Goal: Information Seeking & Learning: Find specific fact

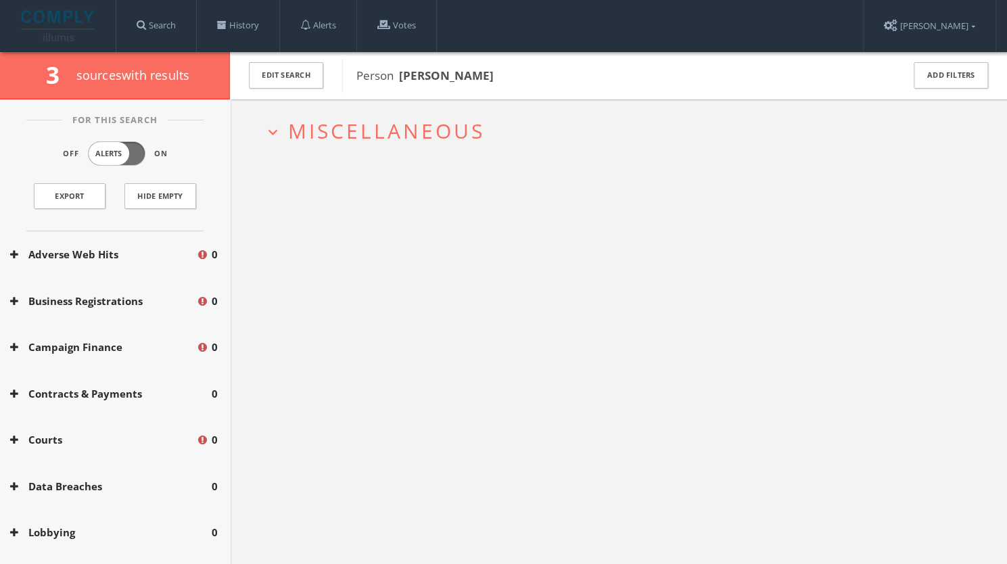
click at [358, 153] on h2 "expand_more Miscellaneous" at bounding box center [619, 130] width 730 height 63
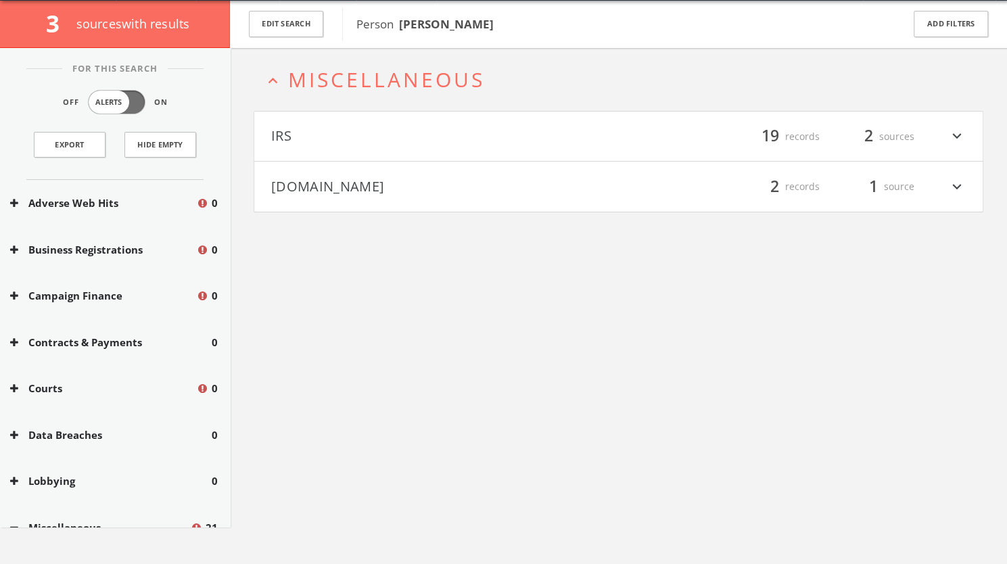
click at [406, 129] on button "IRS" at bounding box center [445, 136] width 348 height 23
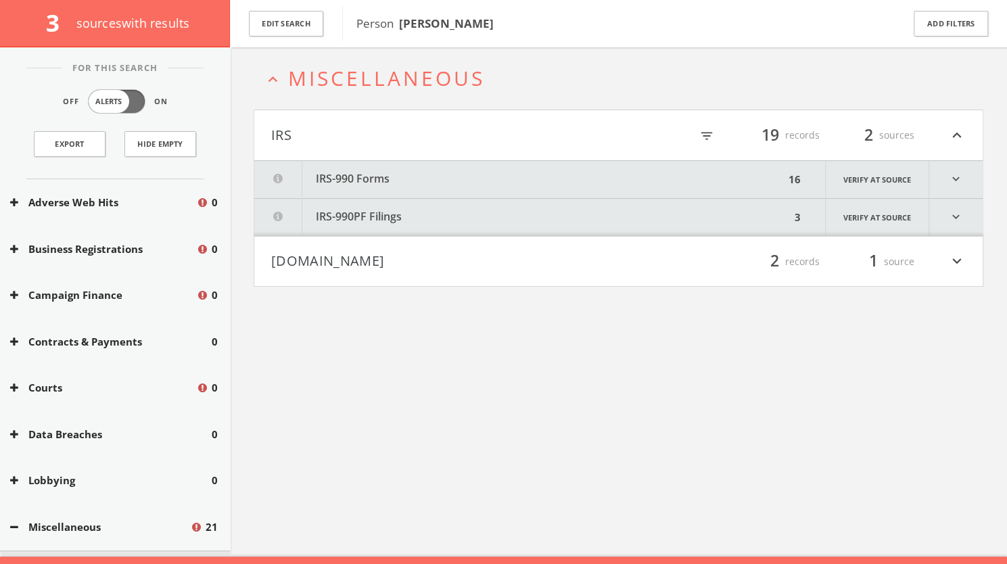
scroll to position [78, 0]
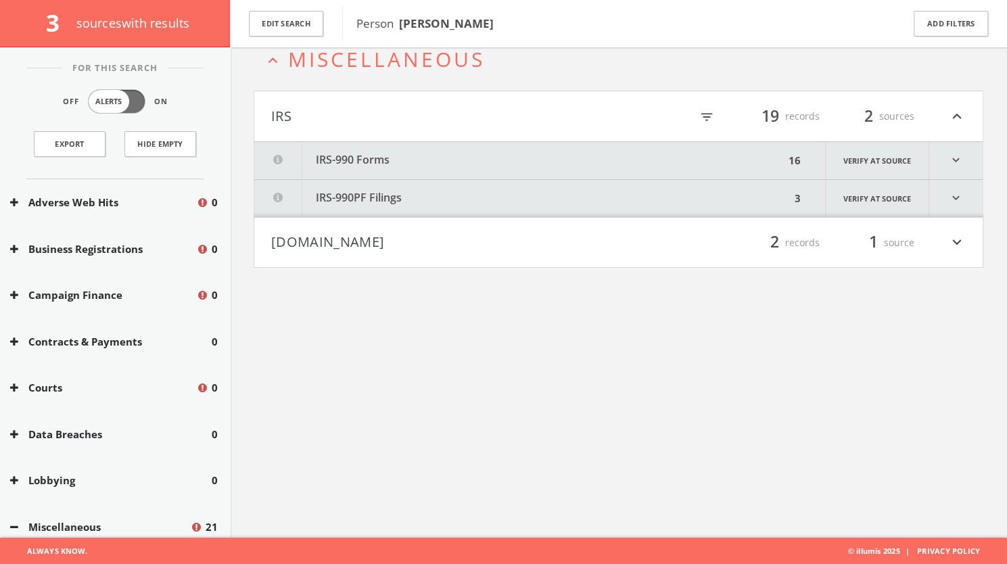
click at [438, 237] on button "[DOMAIN_NAME]" at bounding box center [445, 242] width 348 height 23
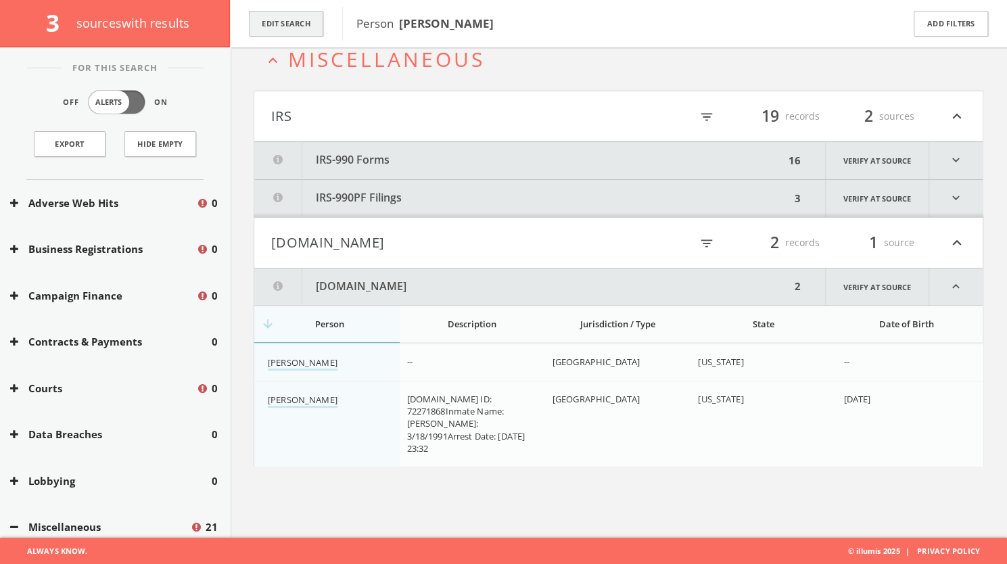
click at [297, 21] on button "Edit Search" at bounding box center [286, 24] width 74 height 26
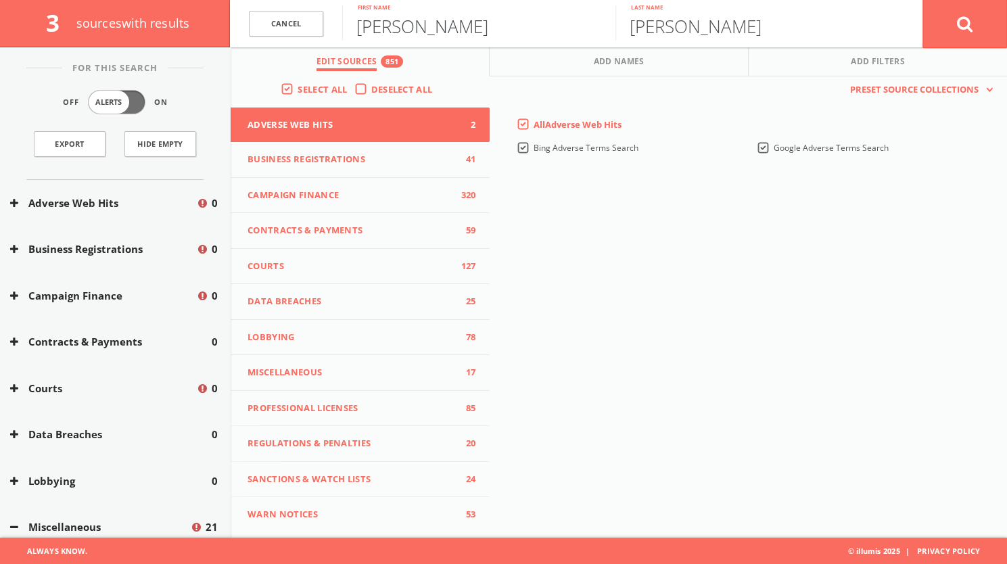
drag, startPoint x: 439, startPoint y: 26, endPoint x: 334, endPoint y: 20, distance: 105.0
click at [334, 20] on form "Cancel [PERSON_NAME] First name [PERSON_NAME] Last name Cancel" at bounding box center [618, 23] width 777 height 47
type input "[PERSON_NAME]"
drag, startPoint x: 717, startPoint y: 35, endPoint x: 609, endPoint y: 28, distance: 108.4
click at [609, 28] on form "Cancel [PERSON_NAME] First name [PERSON_NAME] Last name Cancel" at bounding box center [618, 23] width 777 height 47
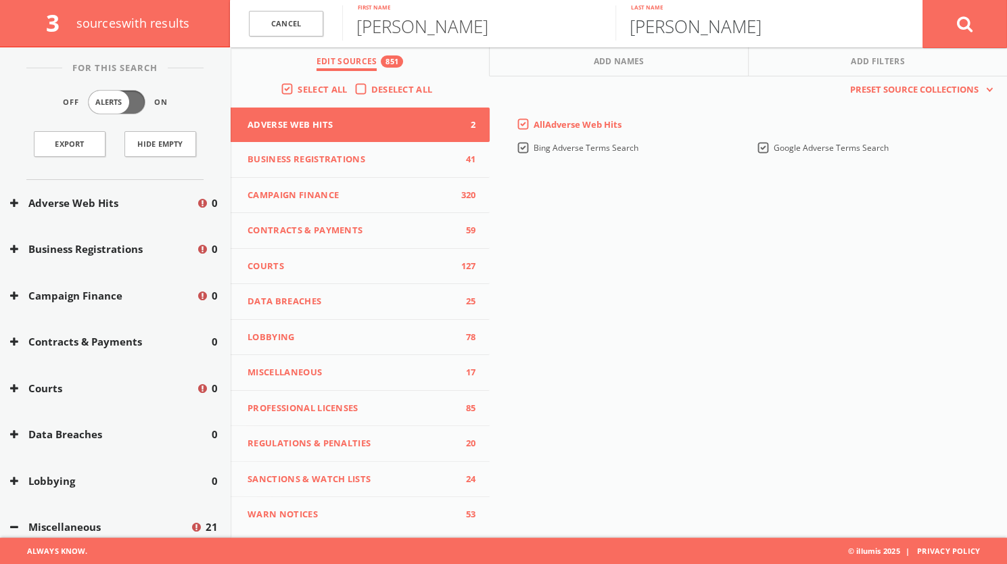
type input "[PERSON_NAME]"
click at [959, 6] on button at bounding box center [964, 23] width 85 height 49
